Goal: Ask a question

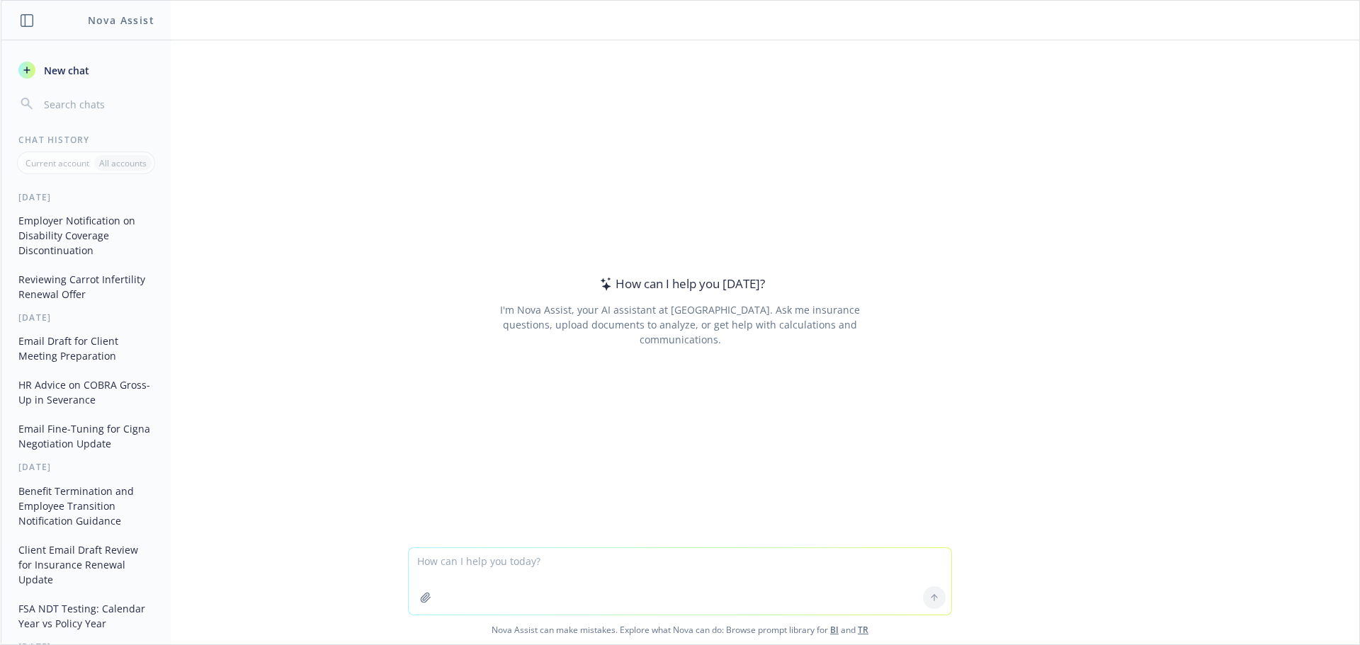
click at [544, 565] on textarea at bounding box center [680, 581] width 543 height 67
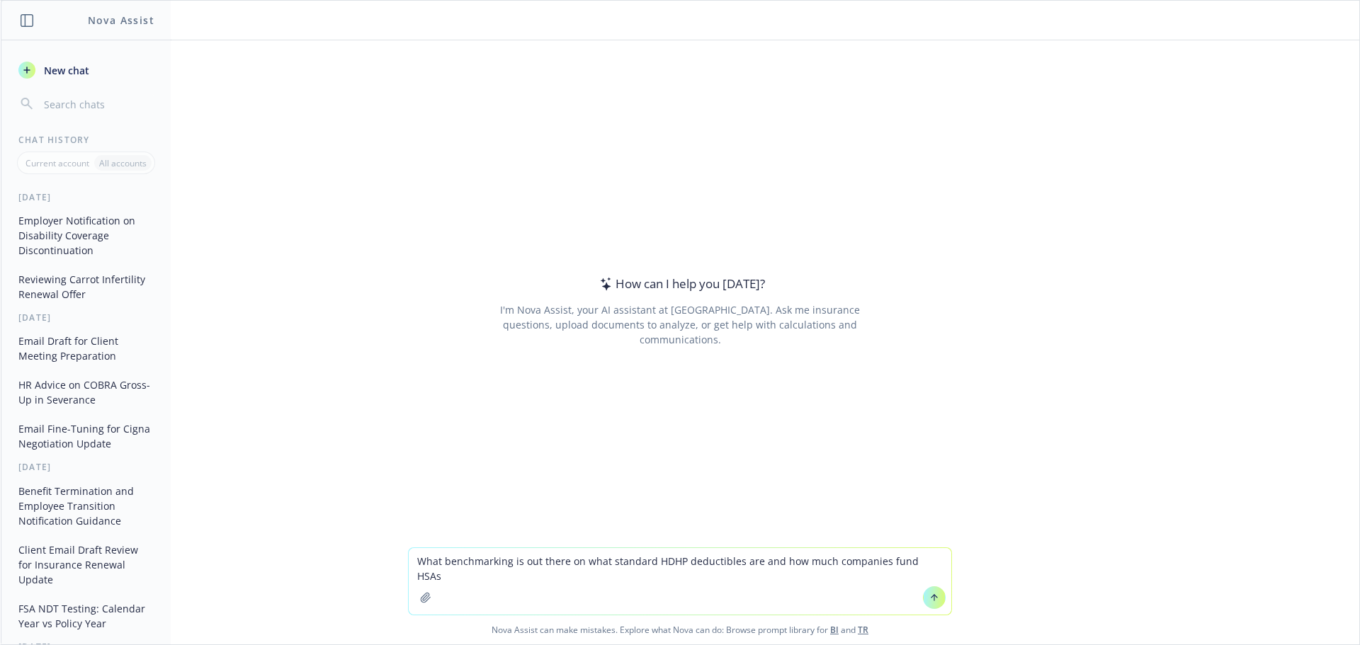
type textarea "What benchmarking is out there on what standard HDHP deductibles are and how mu…"
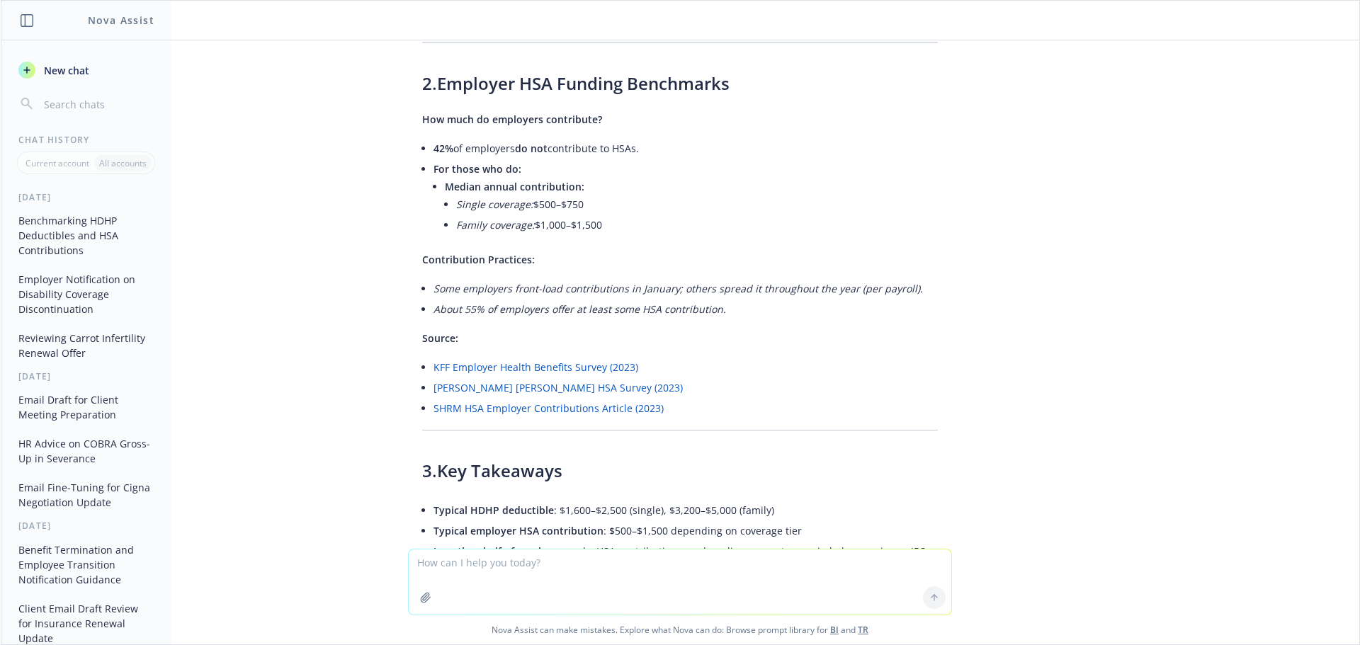
scroll to position [506, 0]
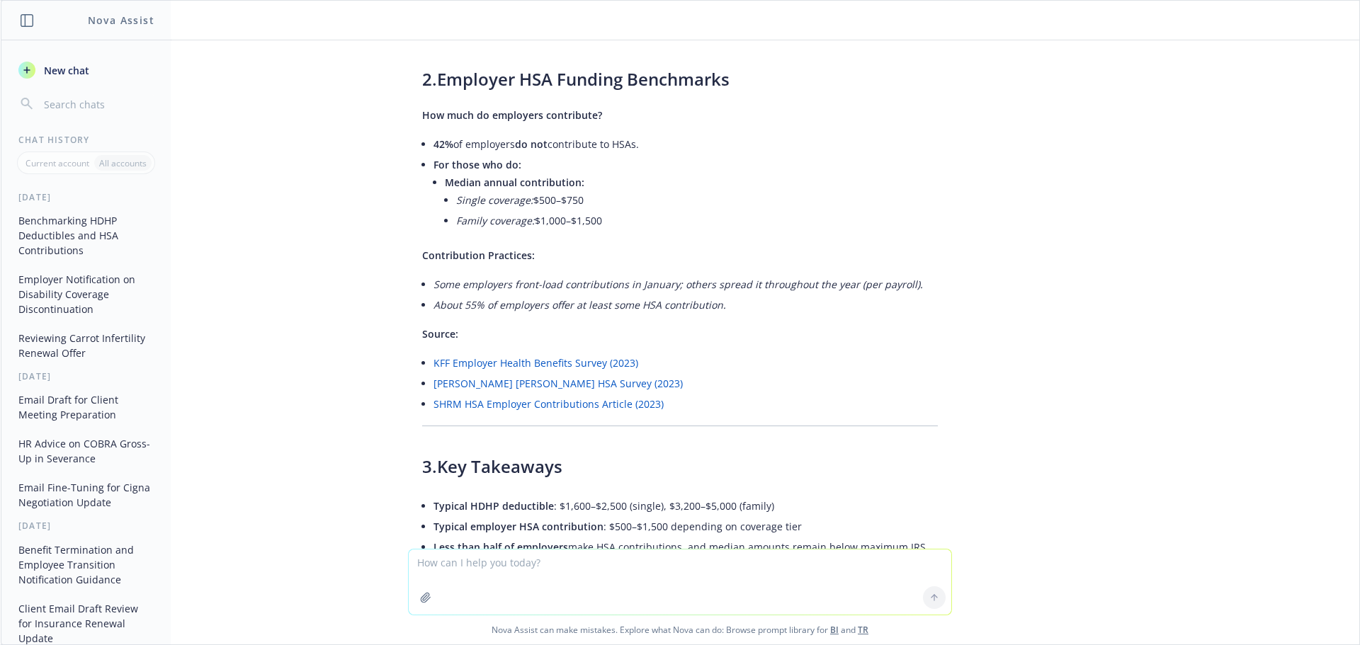
click at [502, 565] on textarea at bounding box center [680, 582] width 543 height 65
drag, startPoint x: 670, startPoint y: 402, endPoint x: 421, endPoint y: 407, distance: 249.4
click at [421, 407] on div "Here’s a summary of benchmarking data and research regarding standard High Dedu…" at bounding box center [680, 117] width 544 height 1028
click at [522, 404] on link "SHRM HSA Employer Contributions Article (2023)" at bounding box center [549, 403] width 230 height 13
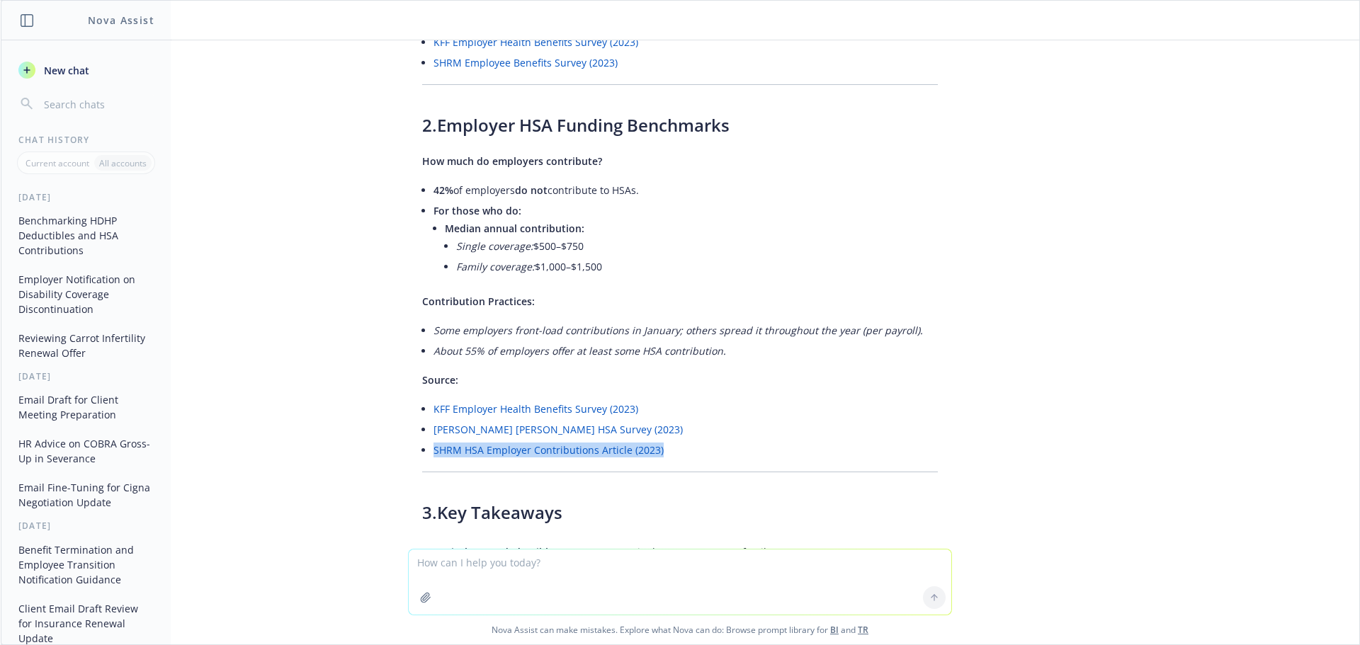
scroll to position [436, 0]
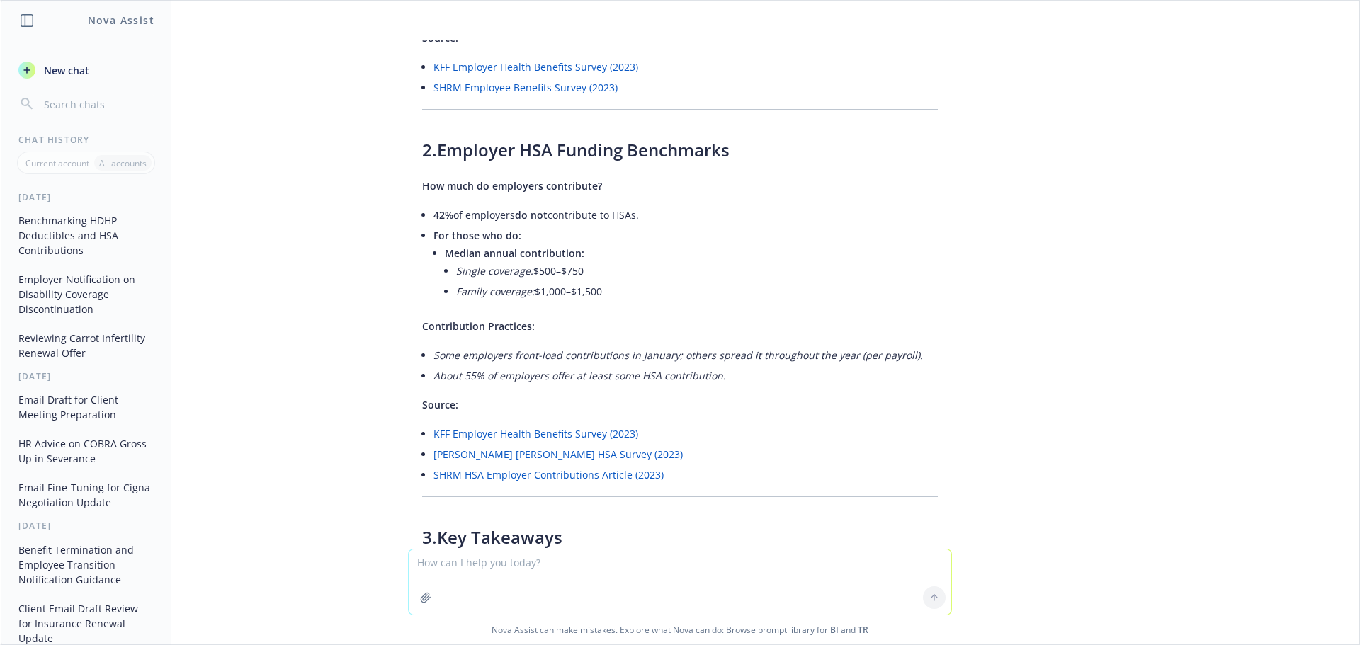
click at [688, 283] on li "Family coverage: $1,000–$1,500" at bounding box center [697, 291] width 482 height 21
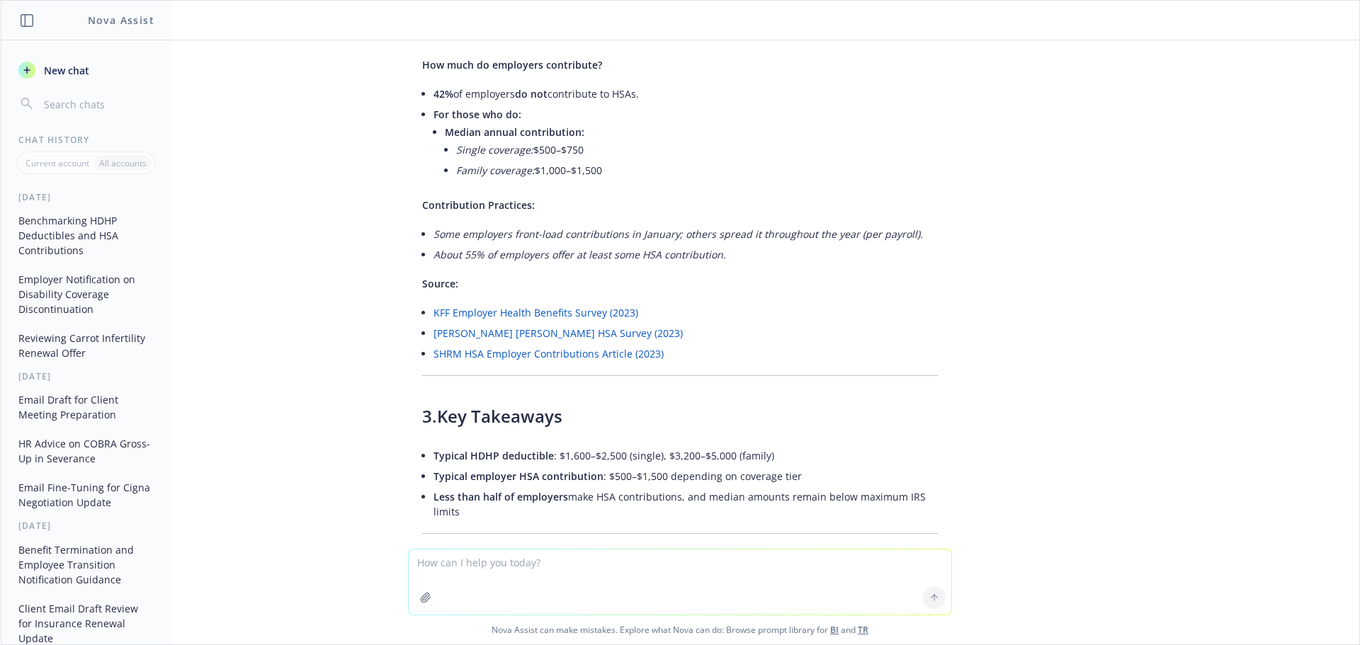
scroll to position [648, 0]
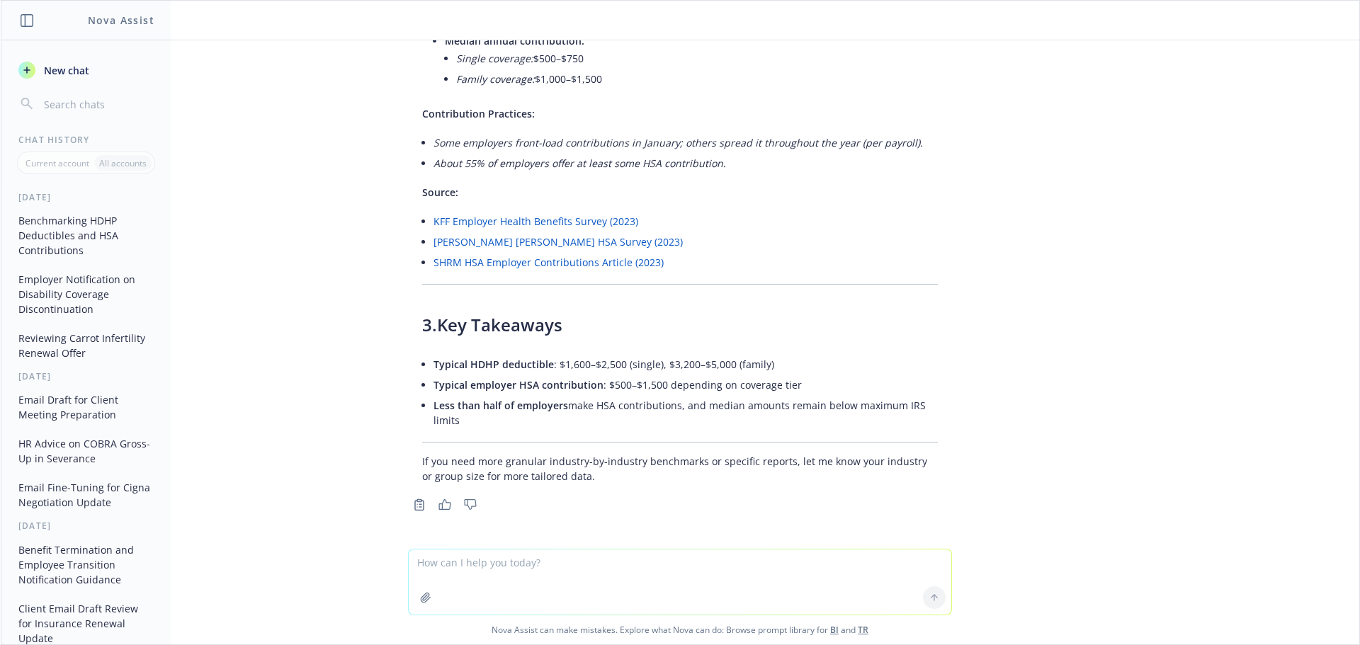
click at [487, 572] on textarea at bounding box center [680, 582] width 543 height 65
type textarea "B"
type textarea "Can you find anything on Bay Area Tech firms generous HSA funding in the news?"
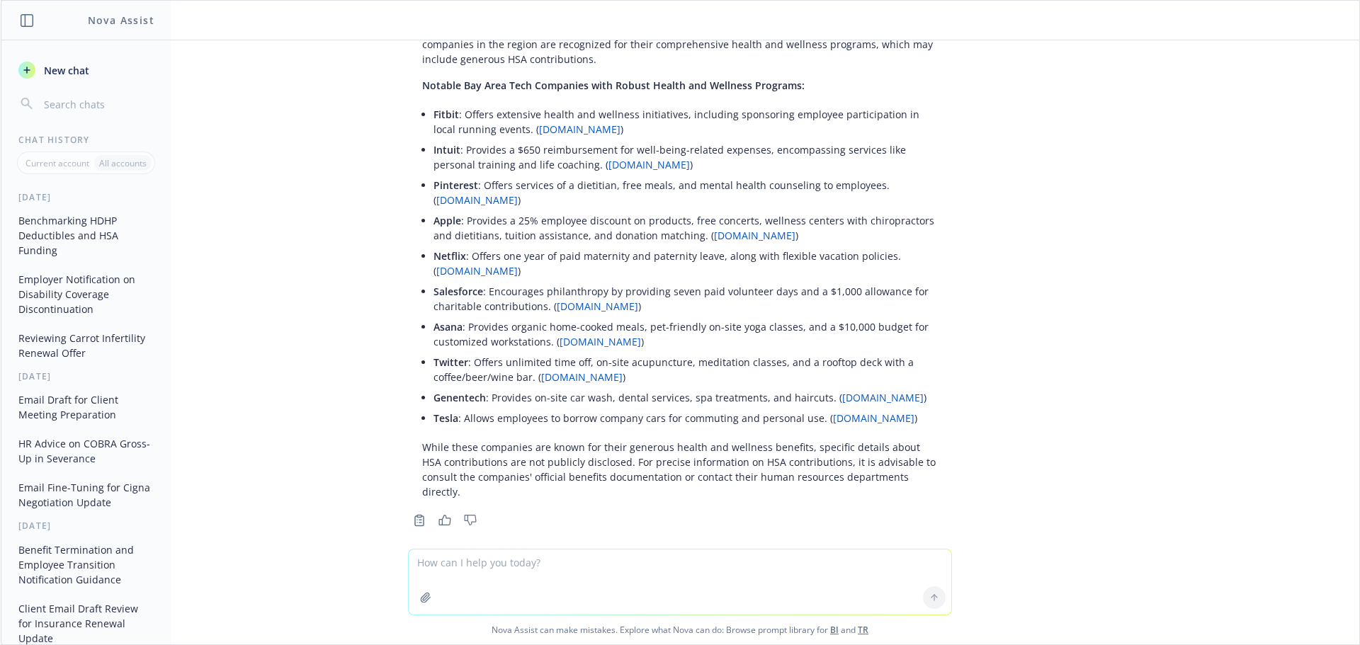
scroll to position [1208, 0]
drag, startPoint x: 1060, startPoint y: 593, endPoint x: 1076, endPoint y: 596, distance: 16.0
drag, startPoint x: 1076, startPoint y: 596, endPoint x: 737, endPoint y: 172, distance: 543.3
click at [737, 173] on li "Intuit : Provides a $650 reimbursement for well-being-related expenses, encompa…" at bounding box center [686, 156] width 504 height 35
click at [738, 164] on p "Intuit : Provides a $650 reimbursement for well-being-related expenses, encompa…" at bounding box center [686, 157] width 504 height 30
